Goal: Task Accomplishment & Management: Complete application form

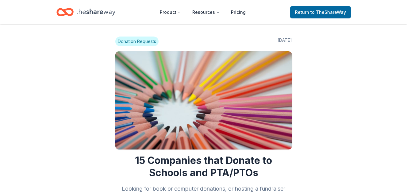
click at [111, 14] on icon "Home" at bounding box center [95, 12] width 39 height 13
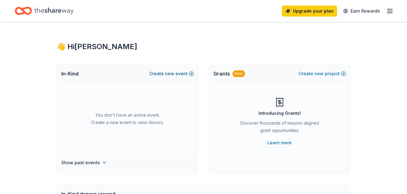
click at [174, 74] on span "new" at bounding box center [169, 73] width 9 height 7
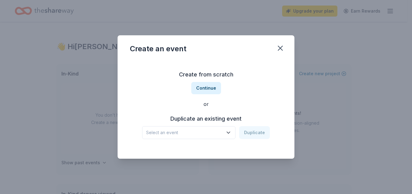
click at [203, 131] on span "Select an event" at bounding box center [184, 132] width 77 height 7
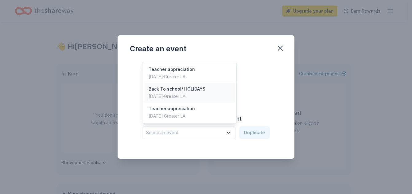
click at [192, 91] on div "Back To school/ HOLIDAYS" at bounding box center [177, 88] width 57 height 7
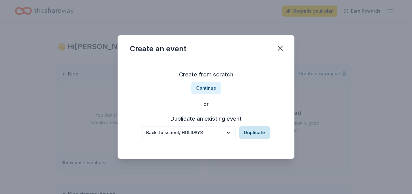
click at [258, 131] on button "Duplicate" at bounding box center [254, 132] width 31 height 13
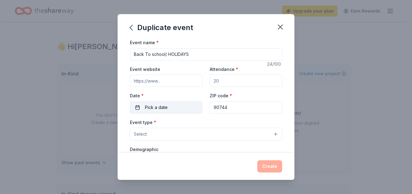
click at [178, 104] on button "Pick a date" at bounding box center [166, 107] width 72 height 12
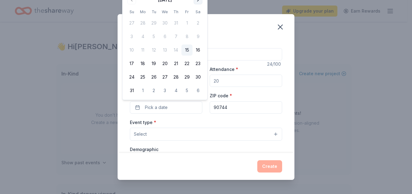
click at [199, 2] on button "Go to next month" at bounding box center [198, 0] width 9 height 9
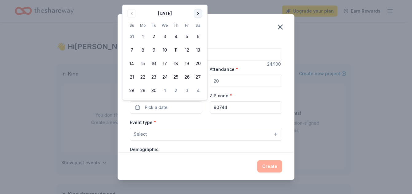
click at [197, 14] on button "Go to next month" at bounding box center [198, 13] width 9 height 9
click at [197, 15] on button "Go to next month" at bounding box center [198, 13] width 9 height 9
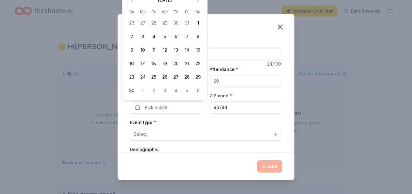
click at [198, 4] on div "November 2025 Su Mo Tu We Th Fr Sa 26 27 28 29 30 31 1 2 3 4 5 6 7 8 9 10 11 12…" at bounding box center [164, 45] width 77 height 101
click at [196, 2] on button "Go to next month" at bounding box center [198, 0] width 9 height 9
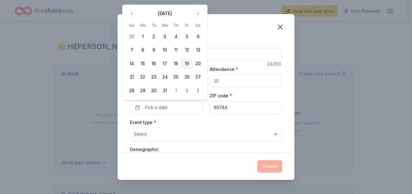
click at [185, 63] on button "19" at bounding box center [186, 63] width 11 height 11
click at [182, 132] on button "Select" at bounding box center [206, 134] width 152 height 13
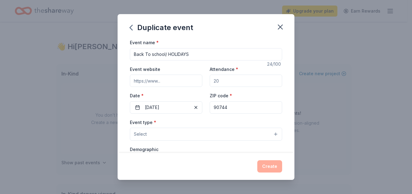
click at [182, 132] on button "Select" at bounding box center [206, 134] width 152 height 13
click at [181, 133] on button "Select" at bounding box center [206, 134] width 152 height 13
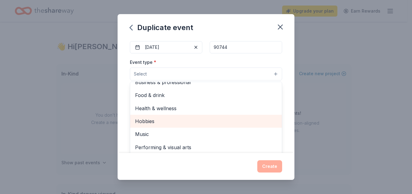
scroll to position [61, 0]
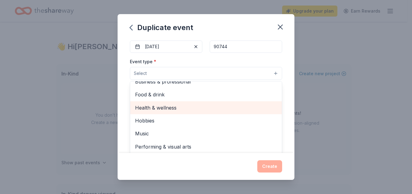
click at [170, 106] on span "Health & wellness" at bounding box center [206, 108] width 142 height 8
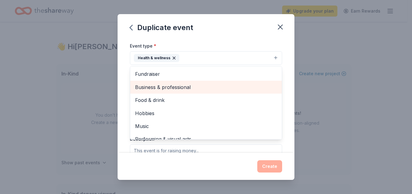
scroll to position [7, 0]
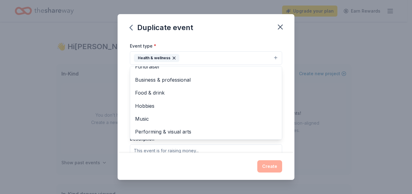
click at [230, 39] on div "Event name * Back To school/ HOLIDAYS 24 /100 Event website Attendance * Date *…" at bounding box center [206, 104] width 152 height 284
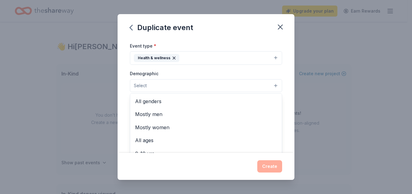
click at [207, 80] on button "Select" at bounding box center [206, 85] width 152 height 13
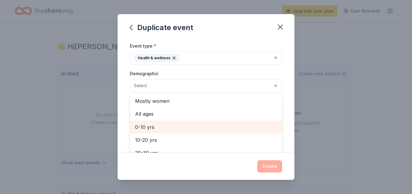
scroll to position [0, 0]
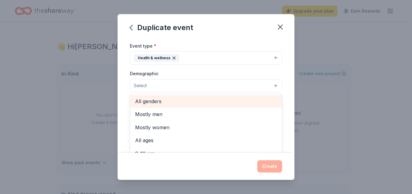
click at [158, 100] on span "All genders" at bounding box center [206, 101] width 142 height 8
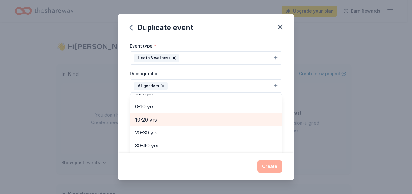
scroll to position [35, 0]
click at [169, 119] on span "10-20 yrs" at bounding box center [206, 119] width 142 height 8
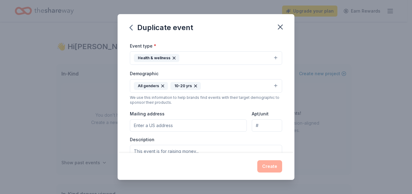
click at [193, 86] on icon "button" at bounding box center [195, 86] width 5 height 5
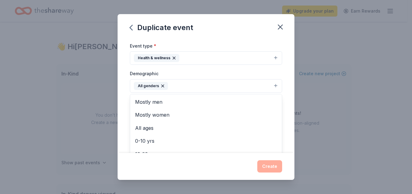
click at [173, 81] on button "All genders" at bounding box center [206, 86] width 152 height 14
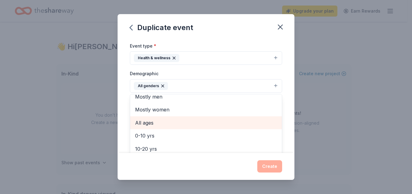
scroll to position [7, 0]
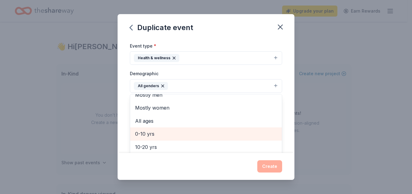
click at [146, 131] on span "0-10 yrs" at bounding box center [206, 134] width 142 height 8
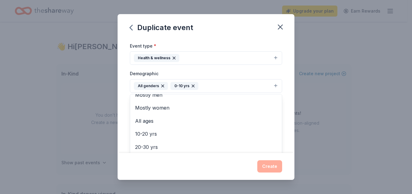
click at [283, 86] on div "Event name * Back To school/ HOLIDAYS 24 /100 Event website Attendance * Date *…" at bounding box center [206, 96] width 177 height 114
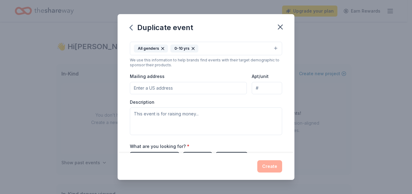
scroll to position [114, 0]
click at [161, 86] on input "Mailing address" at bounding box center [188, 88] width 117 height 12
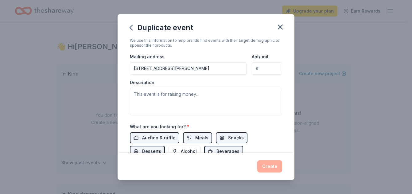
scroll to position [134, 0]
click at [183, 69] on input "1140 Mahar Avenue, Los Angeles, CA, 90744" at bounding box center [188, 68] width 117 height 12
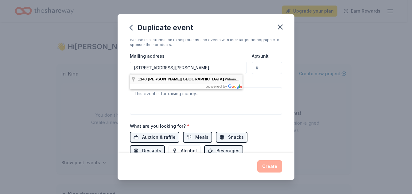
type input "1140 Mahar Avenue, Los Angeles, CA, 90744"
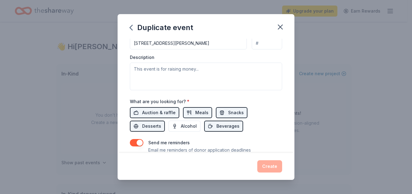
scroll to position [160, 0]
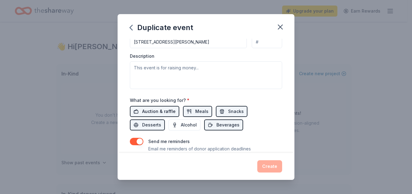
click at [162, 111] on span "Auction & raffle" at bounding box center [158, 111] width 33 height 7
click at [190, 109] on button "Meals" at bounding box center [197, 111] width 29 height 11
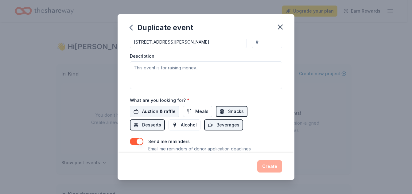
click at [152, 113] on span "Auction & raffle" at bounding box center [158, 111] width 33 height 7
click at [186, 112] on button "Meals" at bounding box center [197, 111] width 29 height 11
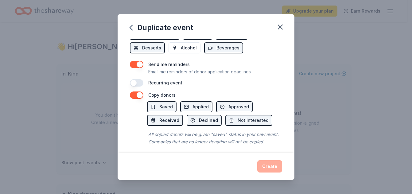
scroll to position [248, 0]
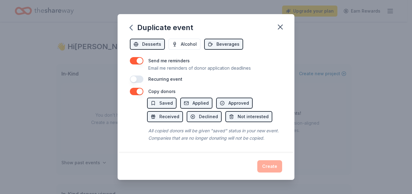
click at [133, 76] on button "button" at bounding box center [137, 79] width 14 height 7
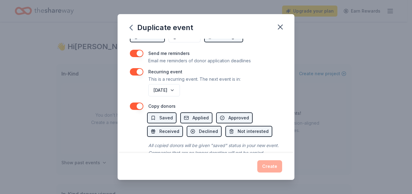
click at [138, 73] on button "button" at bounding box center [137, 71] width 14 height 7
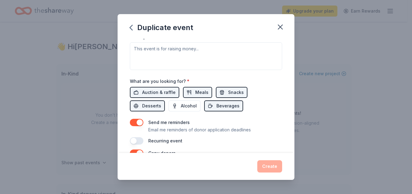
scroll to position [179, 0]
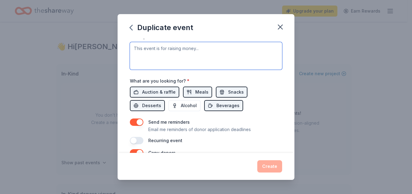
drag, startPoint x: 181, startPoint y: 74, endPoint x: 164, endPoint y: 61, distance: 21.4
click at [164, 61] on textarea at bounding box center [206, 56] width 152 height 28
click at [268, 47] on textarea "Used to benefit underserved communities. Children that lack basic needs" at bounding box center [206, 56] width 152 height 28
click at [257, 47] on textarea "Used to benefit underserved communities. Children that lack basic needs" at bounding box center [206, 56] width 152 height 28
click at [204, 55] on textarea "Used to benefit underserved communities. Children that lack access to basic nee…" at bounding box center [206, 56] width 152 height 28
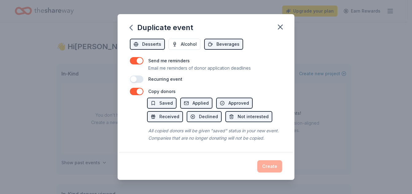
scroll to position [248, 0]
type textarea "Used to benefit underserved communities. Children that lack access to basic nee…"
click at [267, 157] on div "Create" at bounding box center [206, 166] width 177 height 27
drag, startPoint x: 267, startPoint y: 157, endPoint x: 268, endPoint y: 164, distance: 7.1
click at [268, 164] on div "Create" at bounding box center [206, 166] width 177 height 27
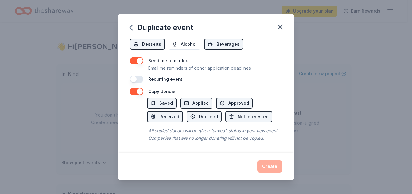
drag, startPoint x: 268, startPoint y: 164, endPoint x: 238, endPoint y: 152, distance: 32.6
click at [238, 152] on div "Event name * Back To school/ HOLIDAYS 24 /100 Event website Attendance * Date *…" at bounding box center [206, 96] width 177 height 114
click at [141, 88] on button "button" at bounding box center [137, 91] width 14 height 7
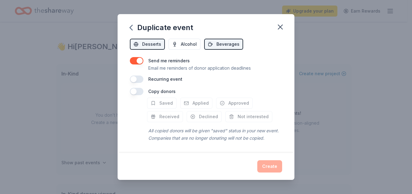
click at [132, 88] on button "button" at bounding box center [137, 91] width 14 height 7
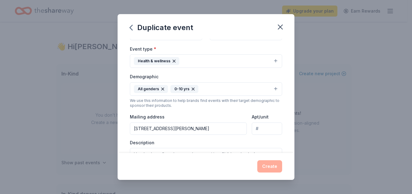
scroll to position [0, 0]
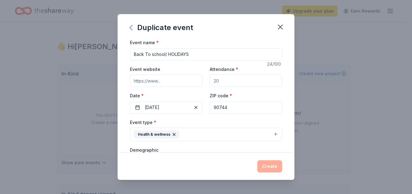
click at [130, 25] on icon "button" at bounding box center [131, 28] width 10 height 10
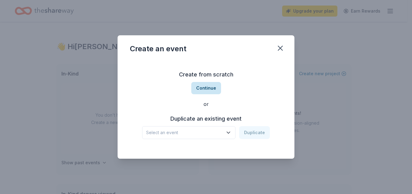
click at [204, 93] on button "Continue" at bounding box center [206, 88] width 30 height 12
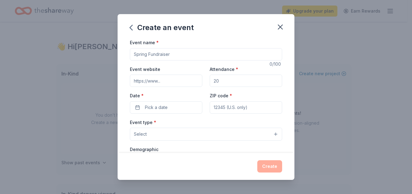
click at [158, 53] on input "Event name *" at bounding box center [206, 54] width 152 height 12
type input "Back To school/ HOLIDAYS"
type input "90744"
type input "1140 Mahar Avenue, Los Angeles, CA, 90744"
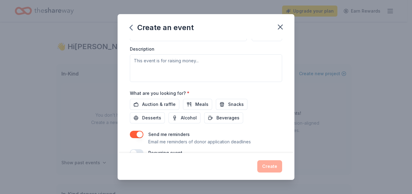
scroll to position [179, 0]
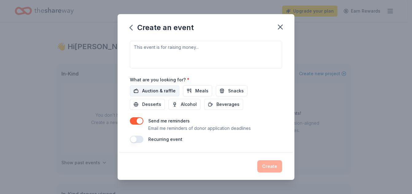
click at [159, 92] on span "Auction & raffle" at bounding box center [158, 90] width 33 height 7
drag, startPoint x: 218, startPoint y: 105, endPoint x: 234, endPoint y: 91, distance: 21.5
click at [234, 91] on div "Auction & raffle Meals Snacks Desserts Alcohol Beverages" at bounding box center [206, 97] width 152 height 25
drag, startPoint x: 234, startPoint y: 91, endPoint x: 200, endPoint y: 91, distance: 34.1
click at [200, 91] on div "Auction & raffle Meals Snacks Desserts Alcohol Beverages" at bounding box center [206, 97] width 152 height 25
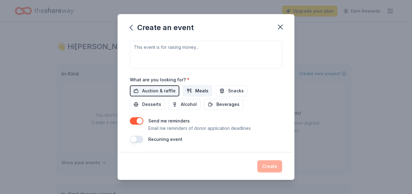
click at [200, 91] on span "Meals" at bounding box center [201, 90] width 13 height 7
click at [228, 88] on span "Snacks" at bounding box center [236, 90] width 16 height 7
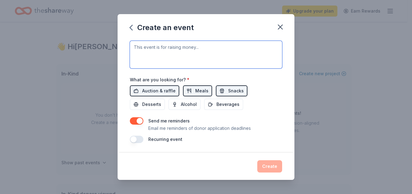
click at [189, 53] on textarea at bounding box center [206, 55] width 152 height 28
type textarea "W"
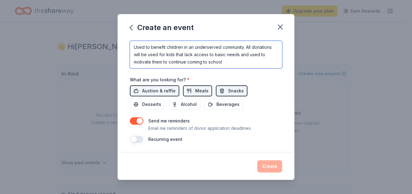
type textarea "Used to benefit children in an underserved community. All donations will be use…"
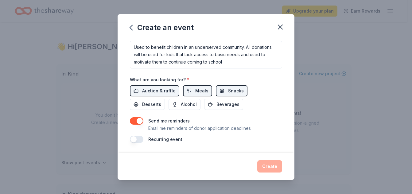
click at [222, 130] on p "Email me reminders of donor application deadlines" at bounding box center [199, 128] width 103 height 7
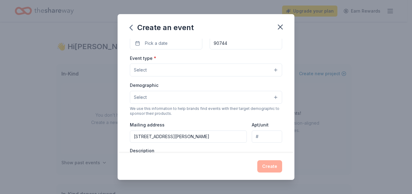
scroll to position [0, 0]
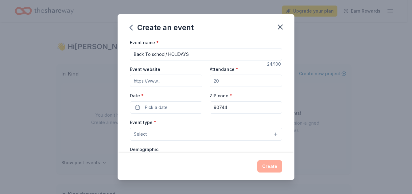
click at [226, 108] on input "90744" at bounding box center [246, 107] width 72 height 12
type input "90744"
click at [196, 55] on input "Back To school/ HOLIDAYS" at bounding box center [206, 54] width 152 height 12
type input "Back To school/ HOLIDAYS"
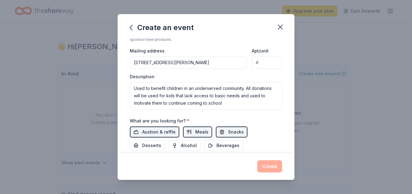
scroll to position [179, 0]
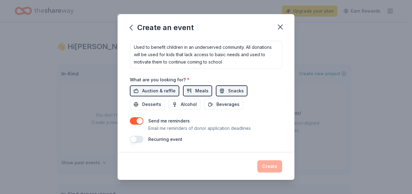
click at [253, 121] on div "Send me reminders Email me reminders of donor application deadlines" at bounding box center [206, 124] width 152 height 15
click at [272, 170] on div "Create" at bounding box center [206, 166] width 152 height 12
drag, startPoint x: 272, startPoint y: 170, endPoint x: 265, endPoint y: 94, distance: 76.5
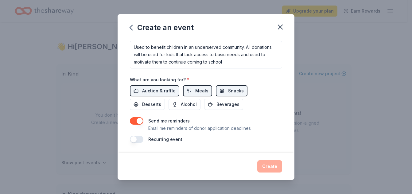
click at [265, 94] on div "Auction & raffle Meals Snacks Desserts Alcohol Beverages" at bounding box center [206, 97] width 152 height 25
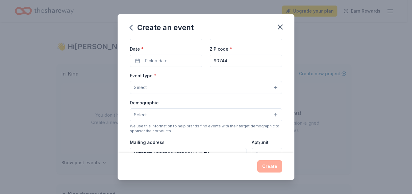
scroll to position [46, 0]
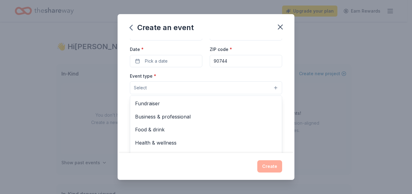
click at [256, 91] on button "Select" at bounding box center [206, 87] width 152 height 13
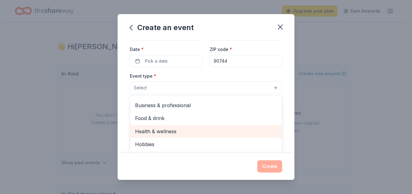
click at [234, 134] on span "Health & wellness" at bounding box center [206, 131] width 142 height 8
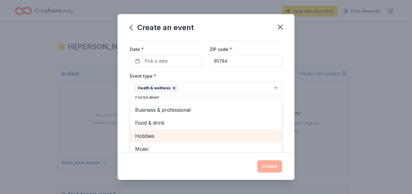
scroll to position [7, 0]
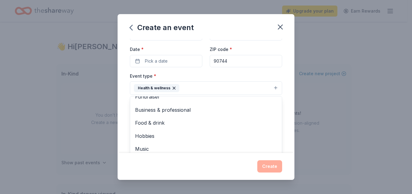
click at [176, 62] on div "Event name * Back To school/ HOLIDAYS 24 /100 Event website Attendance * Date *…" at bounding box center [206, 134] width 152 height 284
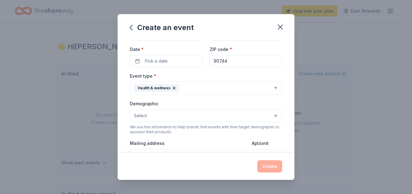
click at [176, 62] on button "Pick a date" at bounding box center [166, 61] width 72 height 12
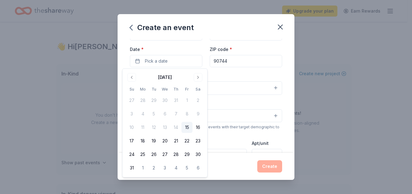
click at [176, 62] on button "Pick a date" at bounding box center [166, 61] width 72 height 12
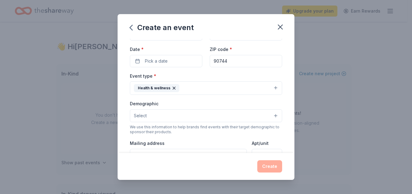
click at [176, 62] on button "Pick a date" at bounding box center [166, 61] width 72 height 12
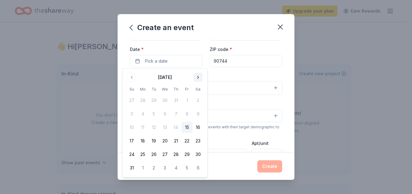
click at [197, 78] on button "Go to next month" at bounding box center [198, 77] width 9 height 9
click at [188, 125] on button "19" at bounding box center [186, 127] width 11 height 11
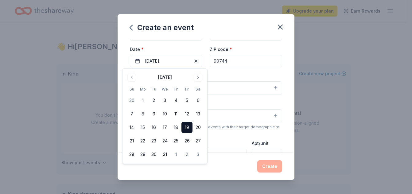
click at [231, 75] on div "Event type * Health & wellness" at bounding box center [206, 83] width 152 height 23
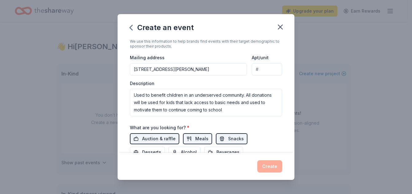
scroll to position [132, 0]
click at [239, 71] on input "1140 Mahar Avenue, Los Angeles, CA, 90744" at bounding box center [188, 69] width 117 height 12
type input "1140 Mahar Avenue, Los Angeles, CA, 90744"
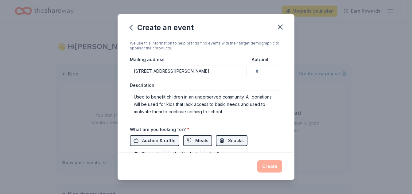
scroll to position [180, 0]
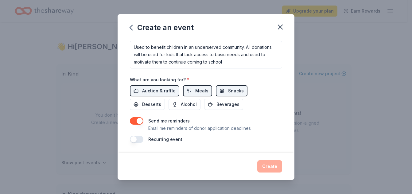
click at [135, 148] on div "Event name * Back To school/ HOLIDAYS 24 /100 Event website Attendance * Date *…" at bounding box center [206, 96] width 177 height 114
click at [166, 147] on div "Event name * Back To school/ HOLIDAYS 24 /100 Event website Attendance * Date *…" at bounding box center [206, 96] width 177 height 114
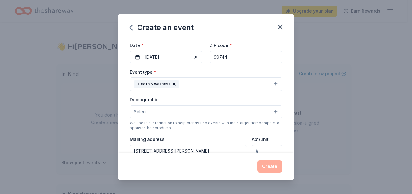
scroll to position [51, 0]
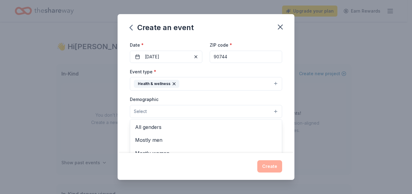
click at [228, 112] on button "Select" at bounding box center [206, 111] width 152 height 13
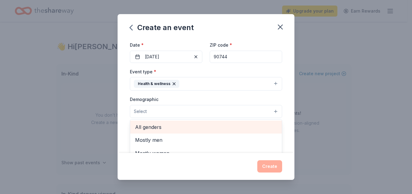
click at [218, 128] on span "All genders" at bounding box center [206, 127] width 142 height 8
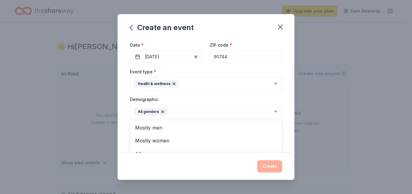
scroll to position [80, 0]
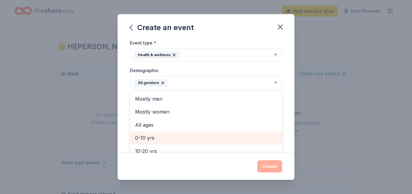
click at [190, 138] on span "0-10 yrs" at bounding box center [206, 138] width 142 height 8
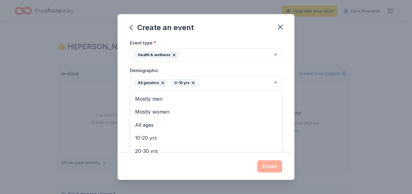
click at [223, 65] on div "Event type * Health & wellness Demographic All genders 0-10 yrs Mostly men Most…" at bounding box center [206, 104] width 152 height 130
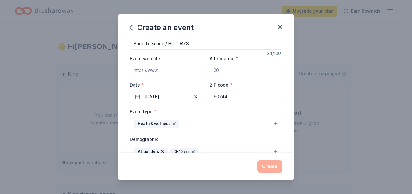
scroll to position [0, 0]
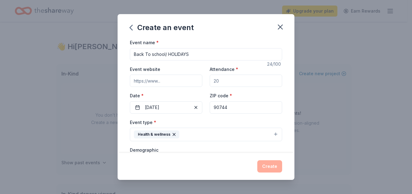
click at [243, 73] on div "Attendance *" at bounding box center [246, 76] width 72 height 22
click at [235, 75] on input "Attendance *" at bounding box center [246, 81] width 72 height 12
click at [178, 81] on input "Event website" at bounding box center [166, 81] width 72 height 12
click at [194, 89] on div "Event website https://gulfavenuees.lausd.org/ Attendance * Date * 12/19/2025 ZI…" at bounding box center [206, 89] width 152 height 48
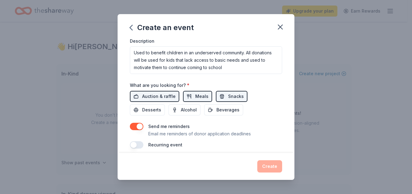
scroll to position [181, 0]
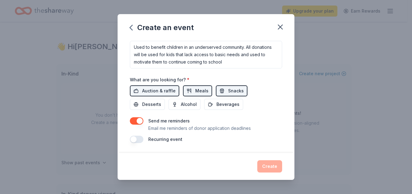
click at [263, 168] on div "Create" at bounding box center [206, 166] width 152 height 12
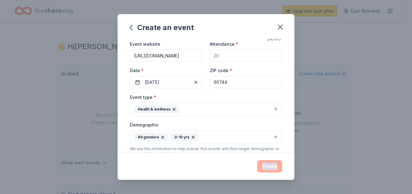
scroll to position [0, 0]
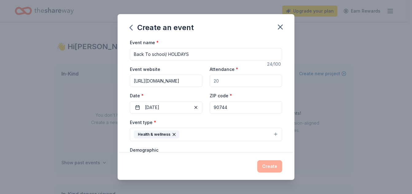
click at [192, 82] on input "https://gulfavenuees.lausd.org/" at bounding box center [166, 81] width 72 height 12
click at [194, 82] on input "https://gulfavenuees.lausd.org/" at bounding box center [166, 81] width 72 height 12
type input "https://gulfavenuees.lausd.org/"
click at [236, 82] on input "Attendance *" at bounding box center [246, 81] width 72 height 12
click at [229, 83] on input "Attendance *" at bounding box center [246, 81] width 72 height 12
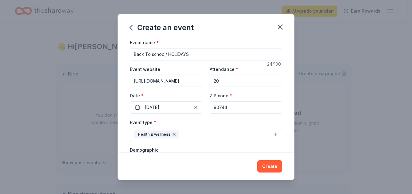
type input "2"
type input "100"
click at [263, 168] on button "Create" at bounding box center [269, 166] width 25 height 12
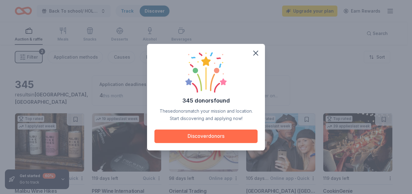
click at [216, 133] on button "Discover donors" at bounding box center [205, 137] width 103 height 14
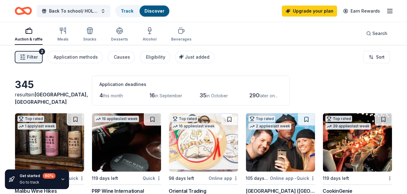
click at [56, 37] on div "Auction & raffle Meals Snacks Desserts Alcohol Beverages" at bounding box center [103, 35] width 177 height 20
click at [58, 37] on div "Meals" at bounding box center [62, 34] width 11 height 15
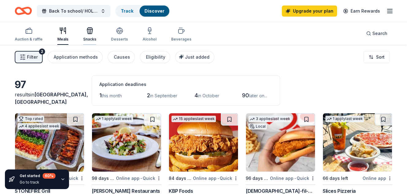
click at [88, 36] on div "Snacks" at bounding box center [89, 34] width 13 height 15
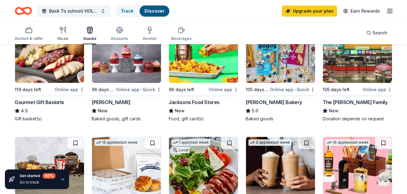
scroll to position [207, 0]
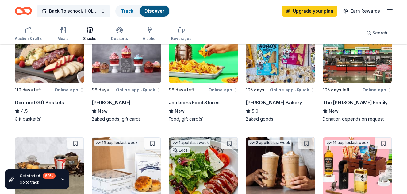
click at [54, 72] on img at bounding box center [49, 54] width 69 height 58
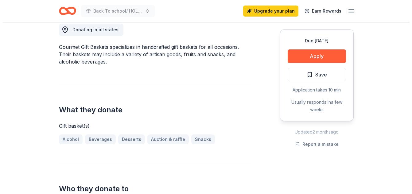
scroll to position [178, 0]
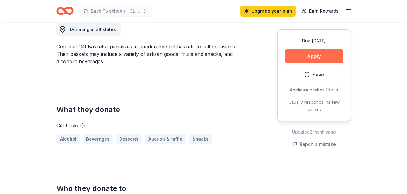
click at [309, 52] on button "Apply" at bounding box center [314, 56] width 58 height 14
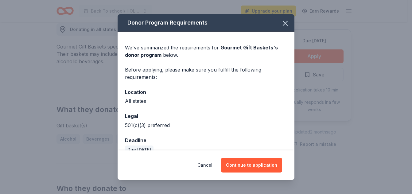
scroll to position [11, 0]
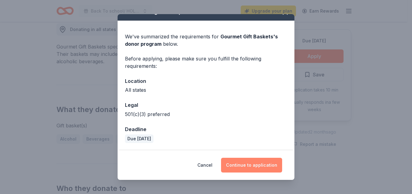
click at [252, 161] on button "Continue to application" at bounding box center [251, 165] width 61 height 15
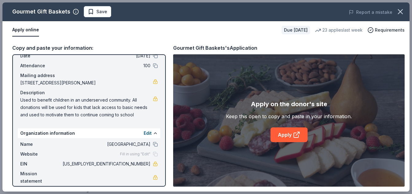
scroll to position [36, 0]
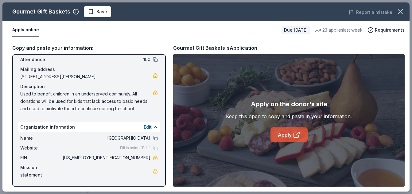
click at [292, 133] on link "Apply" at bounding box center [288, 134] width 37 height 15
